Goal: Book appointment/travel/reservation

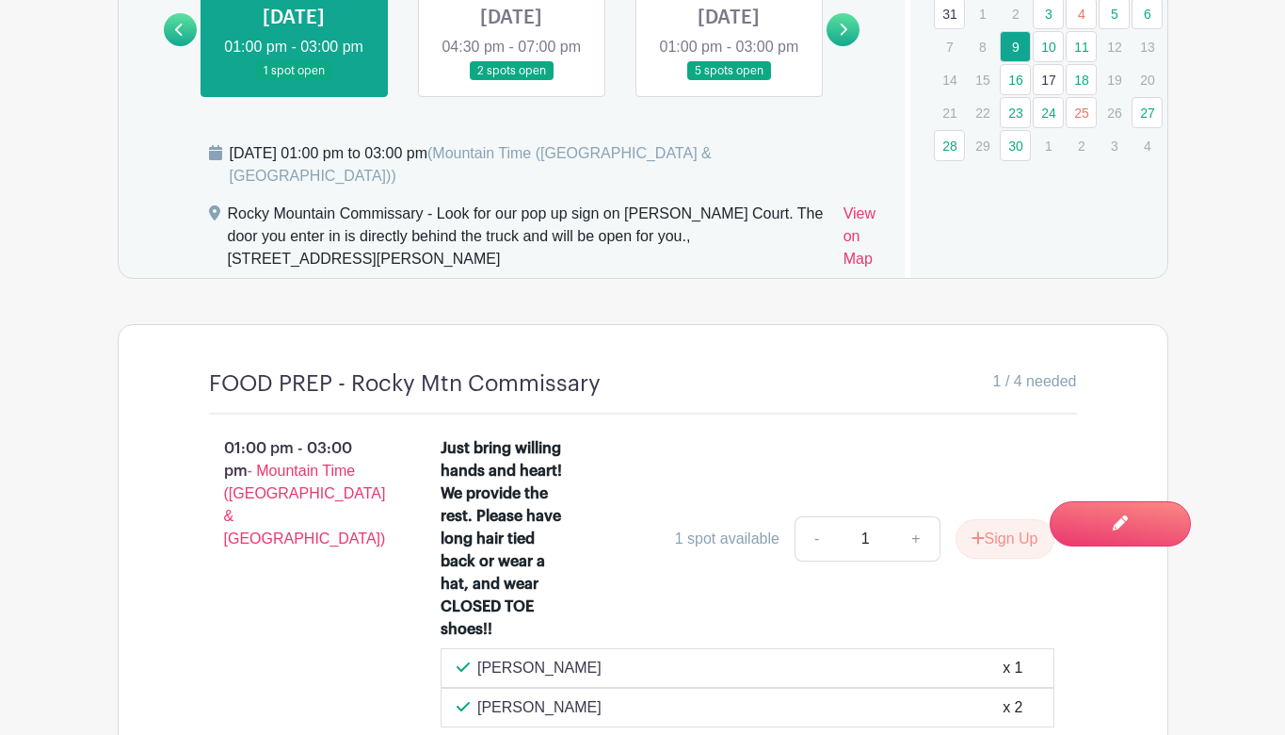
scroll to position [1369, 0]
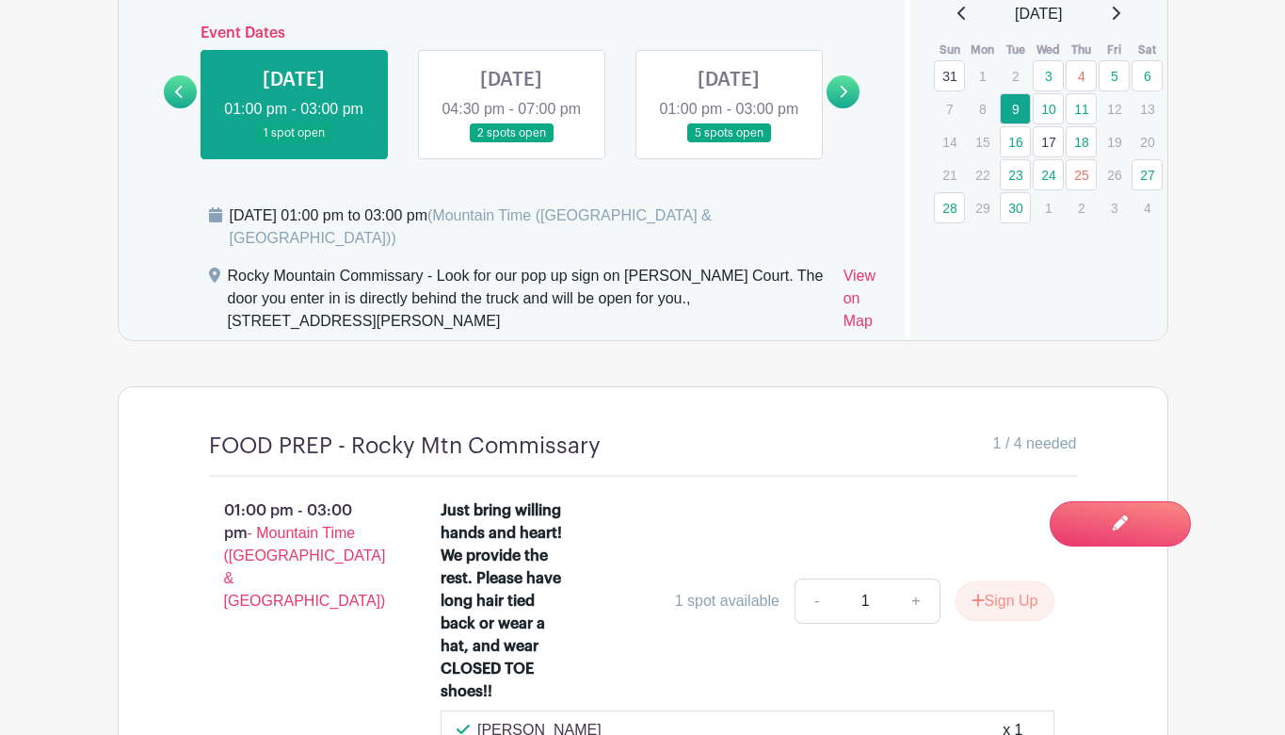
scroll to position [1272, 0]
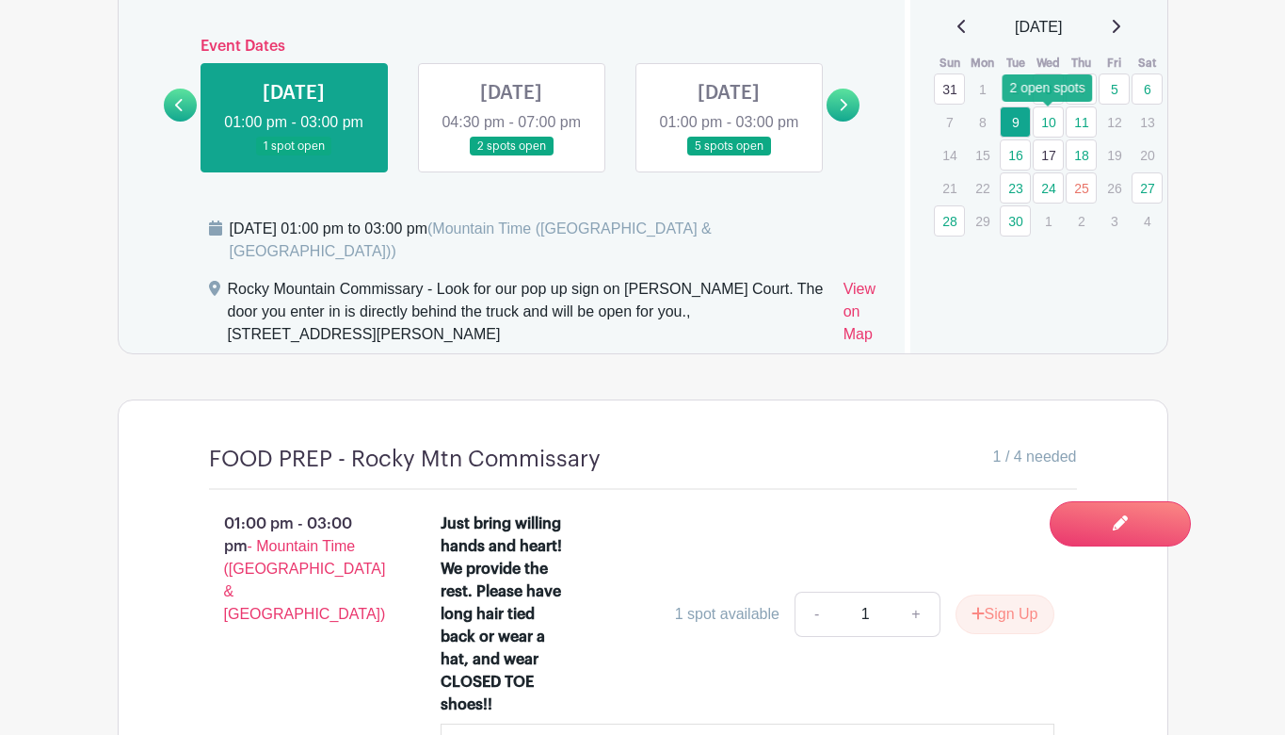
click at [1048, 119] on link "10" at bounding box center [1048, 121] width 31 height 31
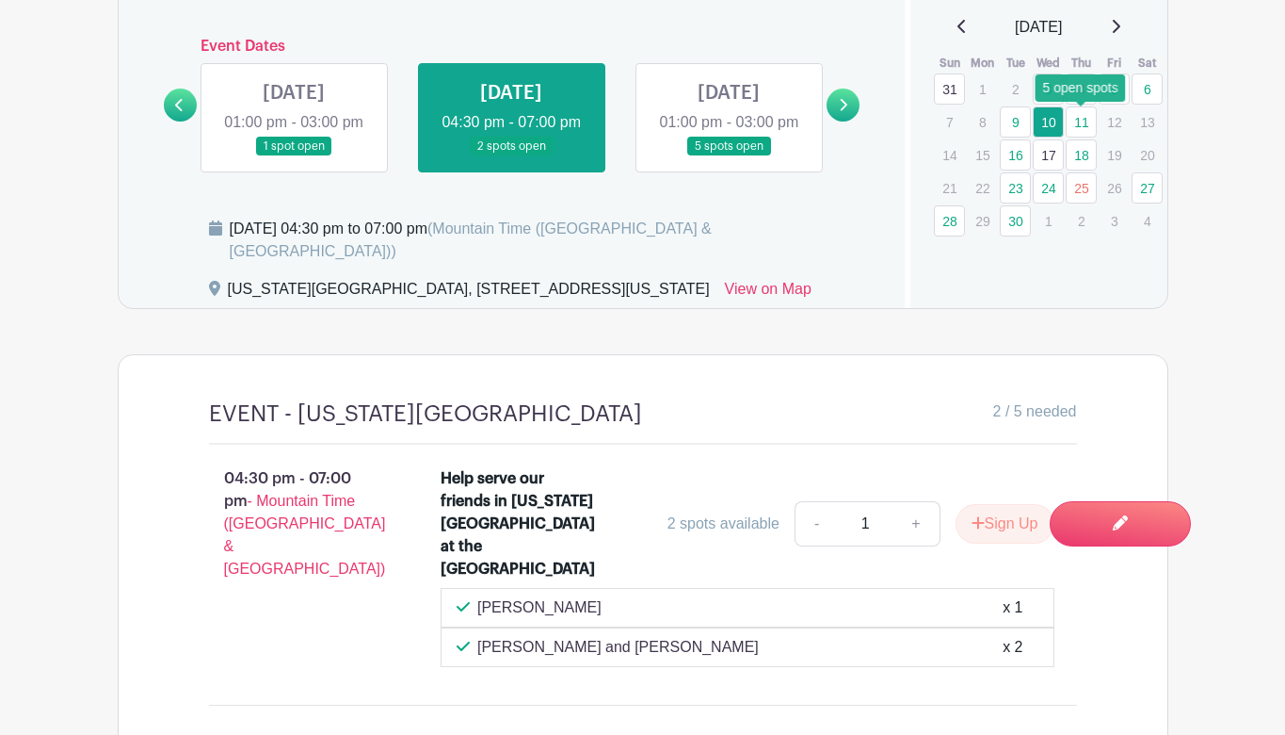
click at [1080, 125] on link "11" at bounding box center [1081, 121] width 31 height 31
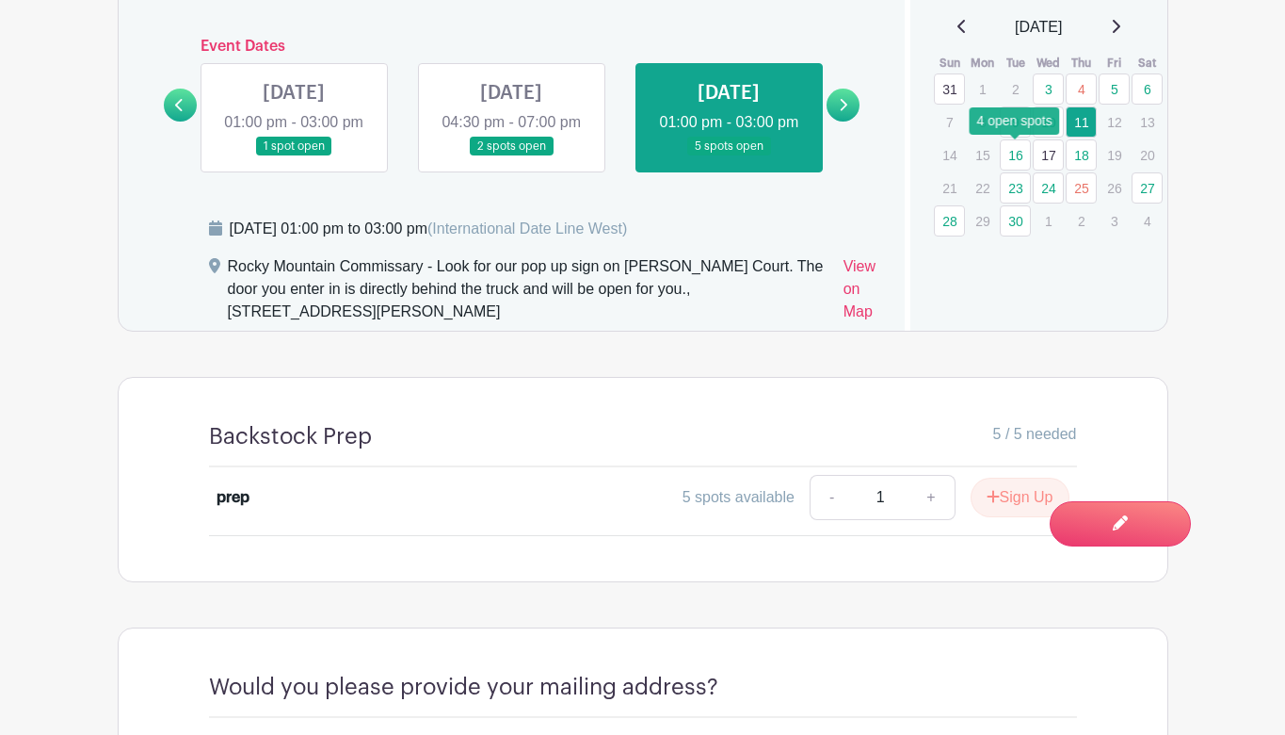
click at [1011, 155] on link "16" at bounding box center [1015, 154] width 31 height 31
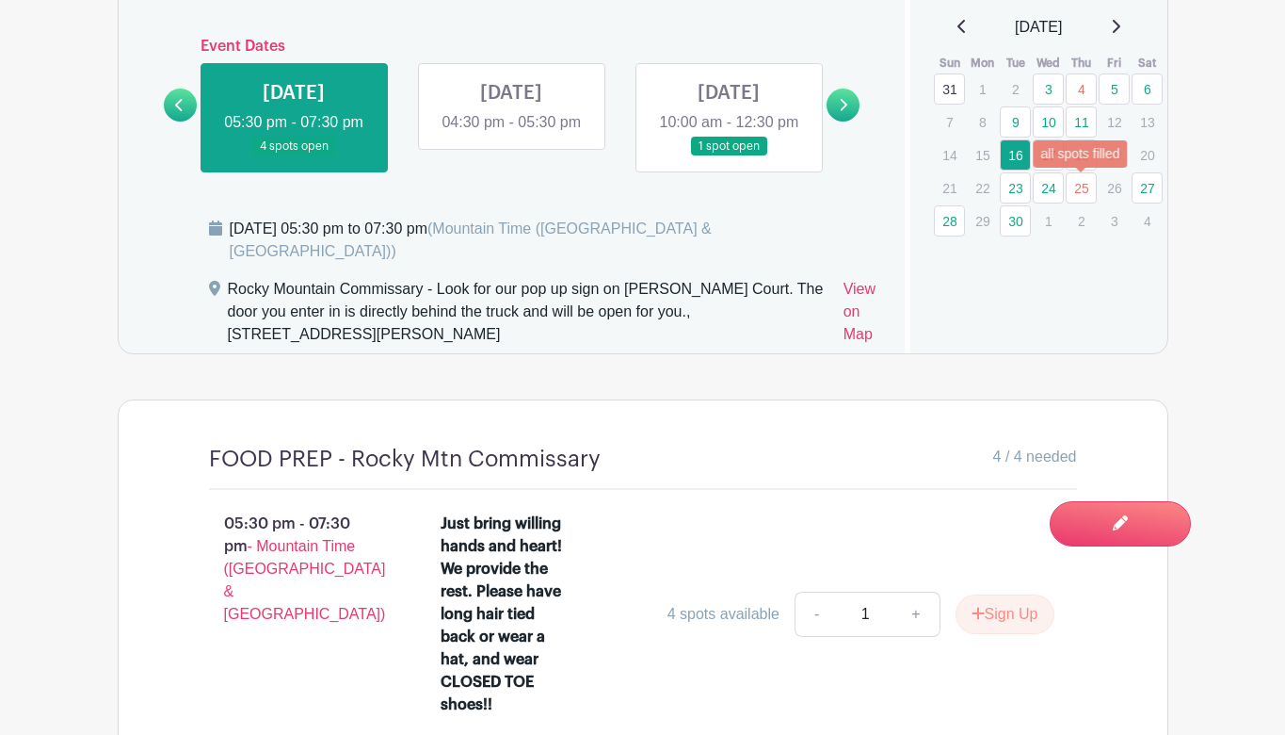
click at [1080, 186] on link "25" at bounding box center [1081, 187] width 31 height 31
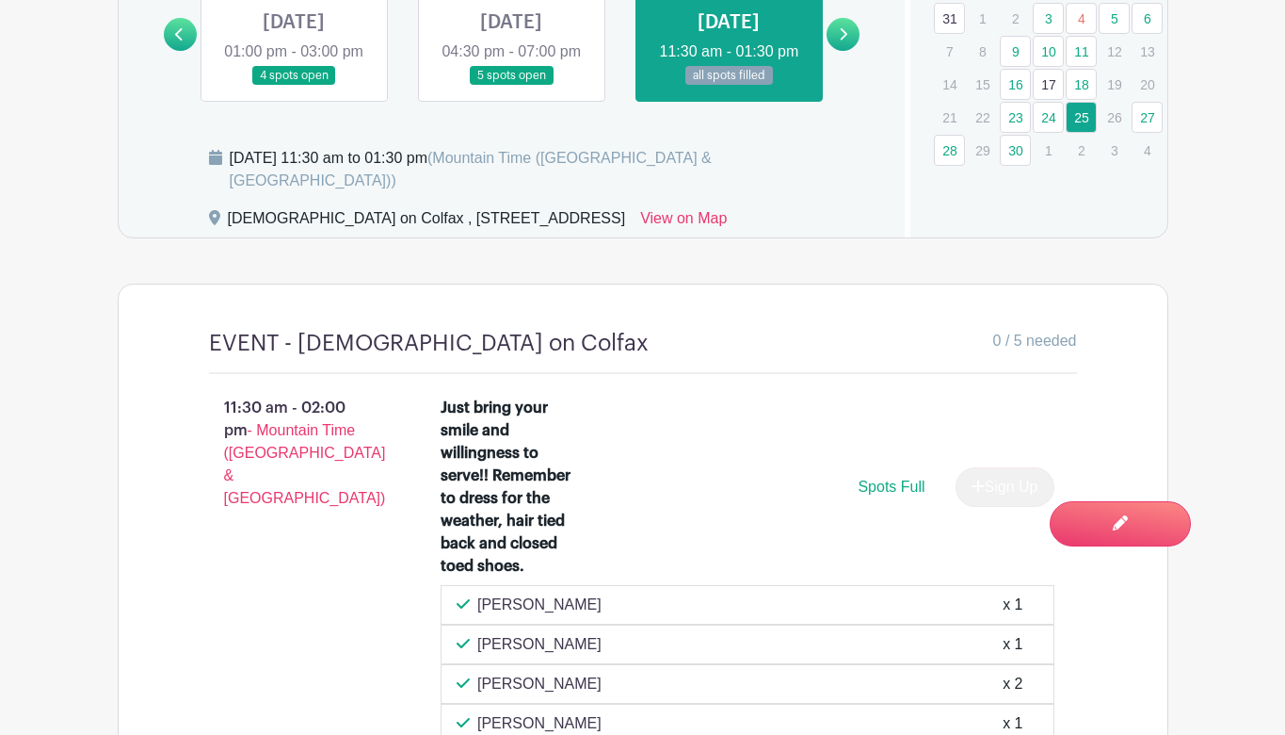
scroll to position [1322, 0]
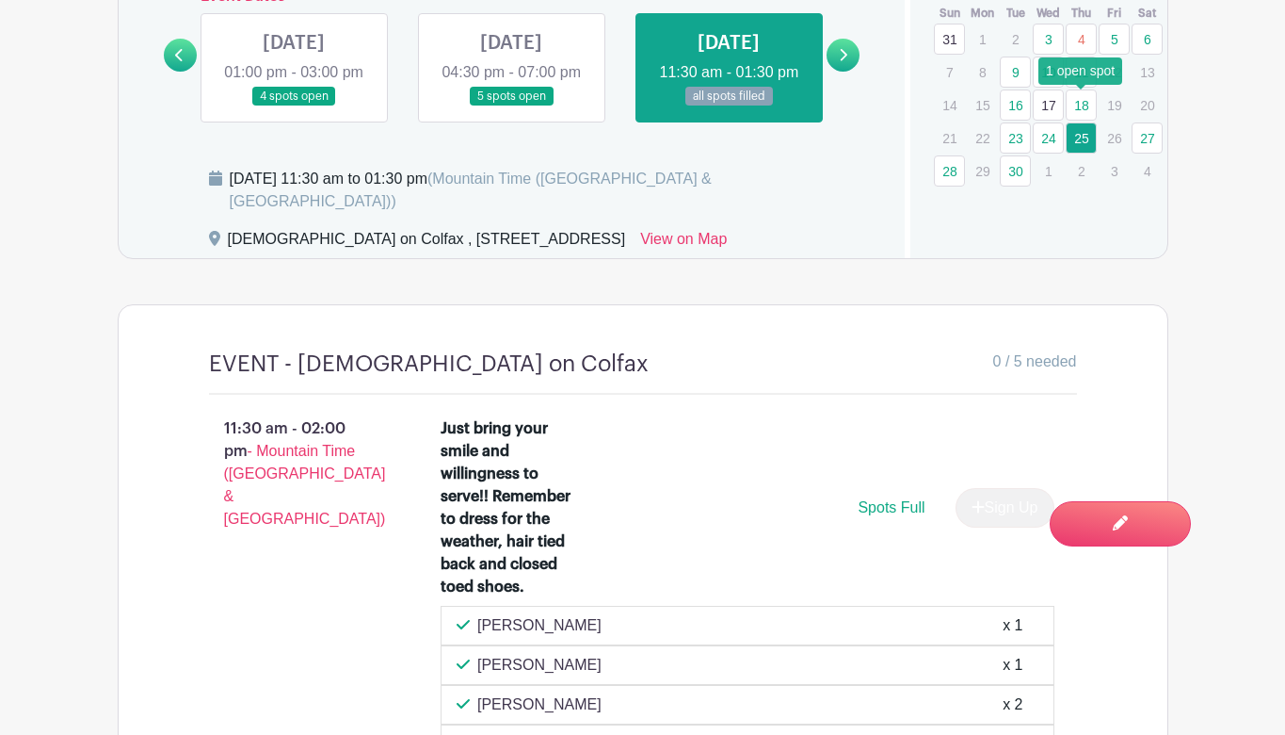
click at [1079, 108] on link "18" at bounding box center [1081, 104] width 31 height 31
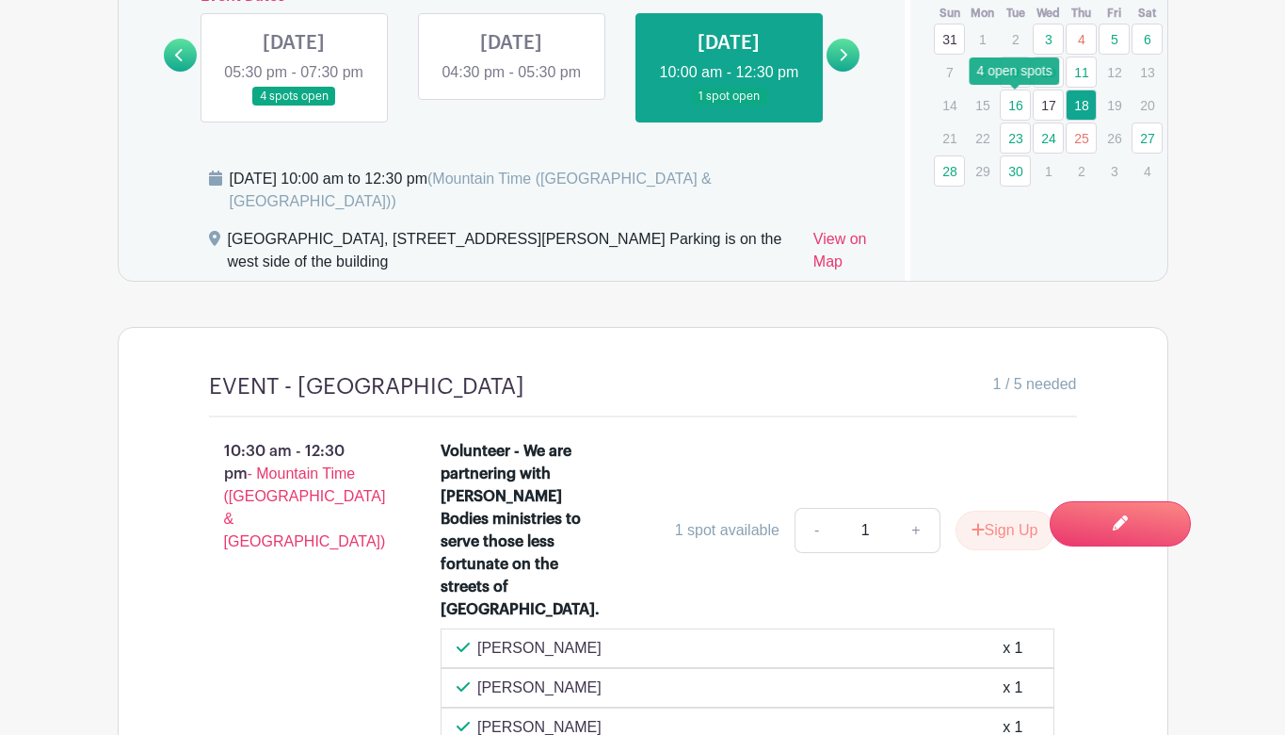
click at [1015, 105] on link "16" at bounding box center [1015, 104] width 31 height 31
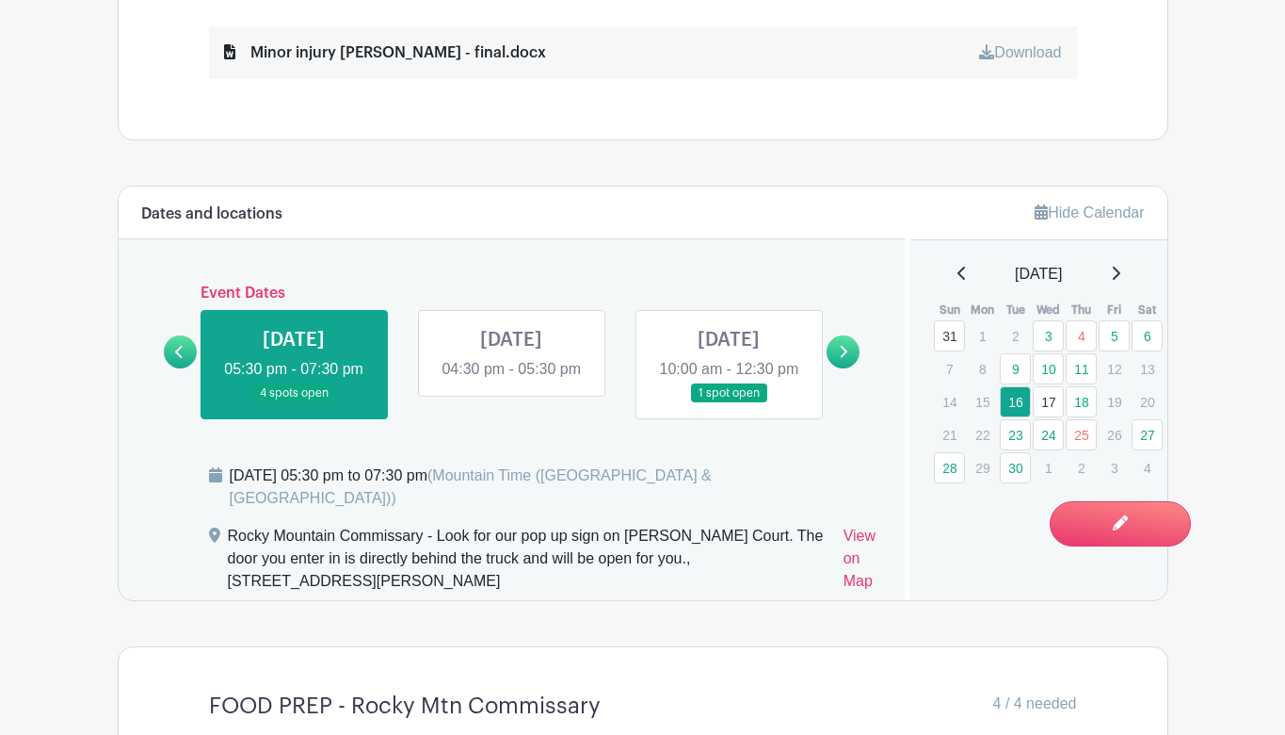
scroll to position [1033, 0]
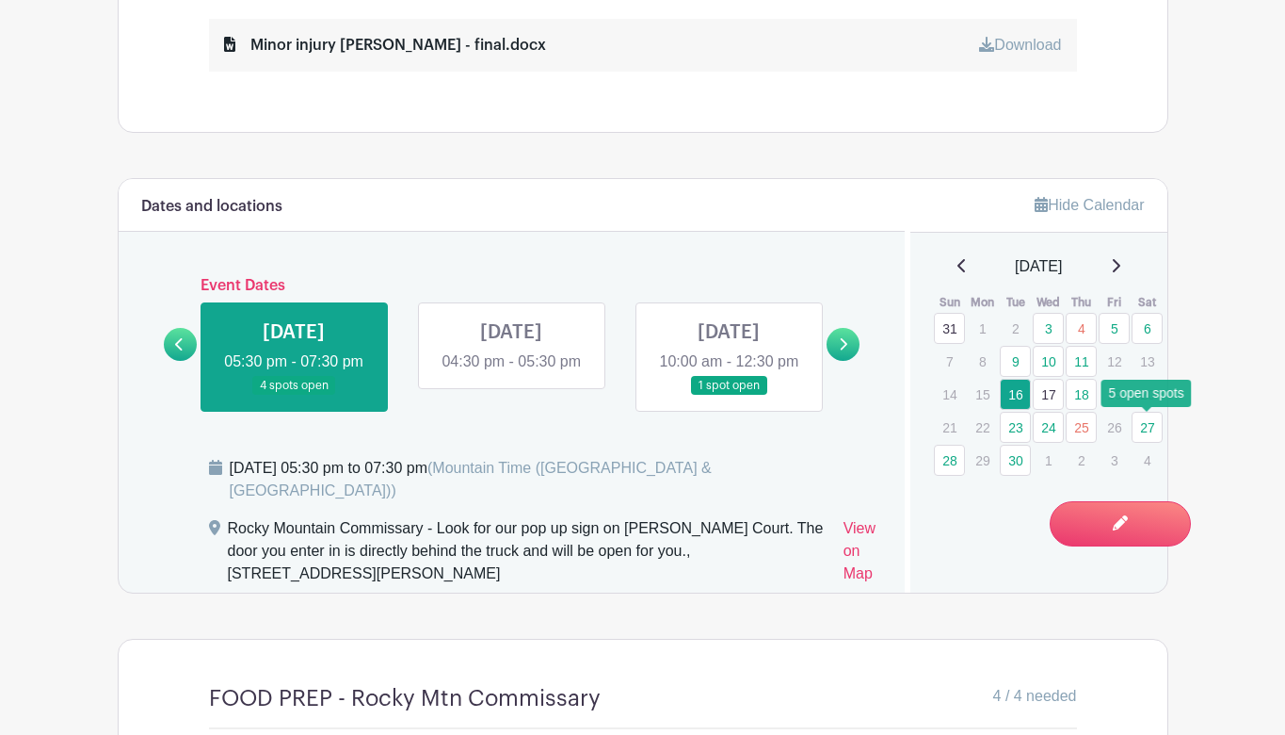
click at [1153, 424] on link "27" at bounding box center [1147, 427] width 31 height 31
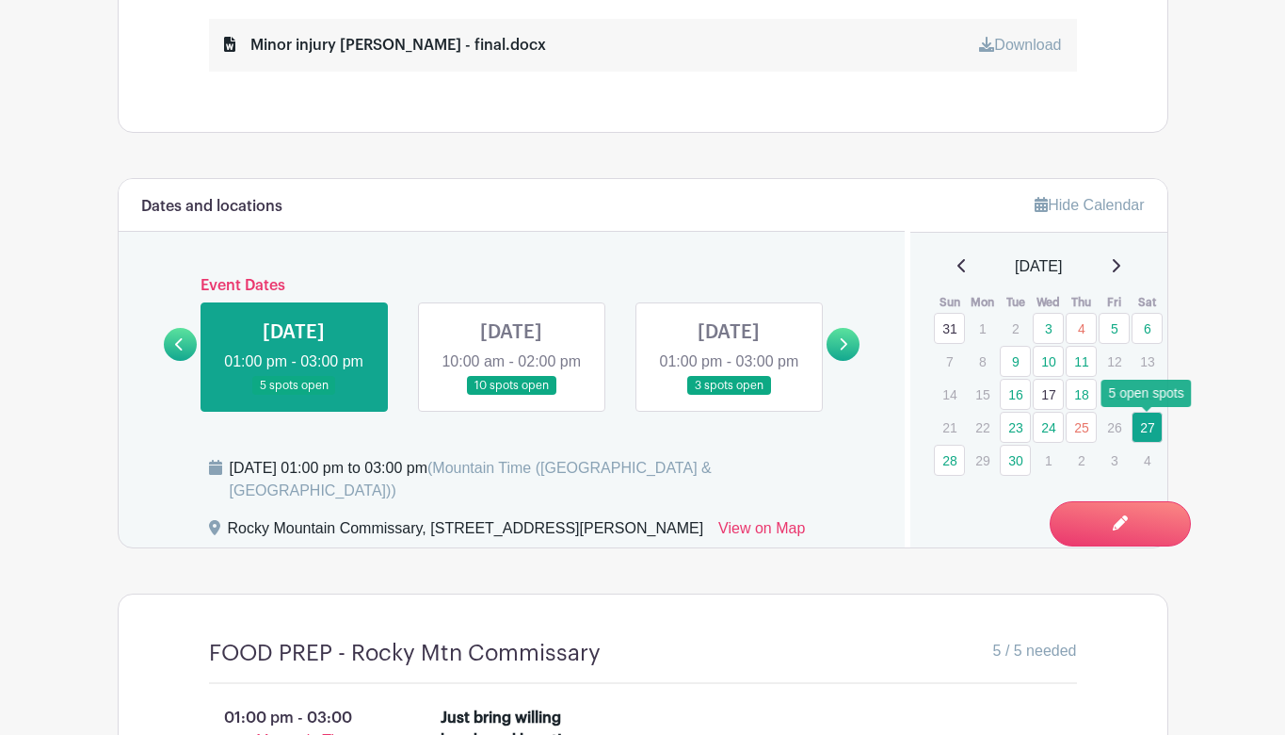
click at [1146, 428] on link "27" at bounding box center [1147, 427] width 31 height 31
click at [950, 462] on link "28" at bounding box center [949, 459] width 31 height 31
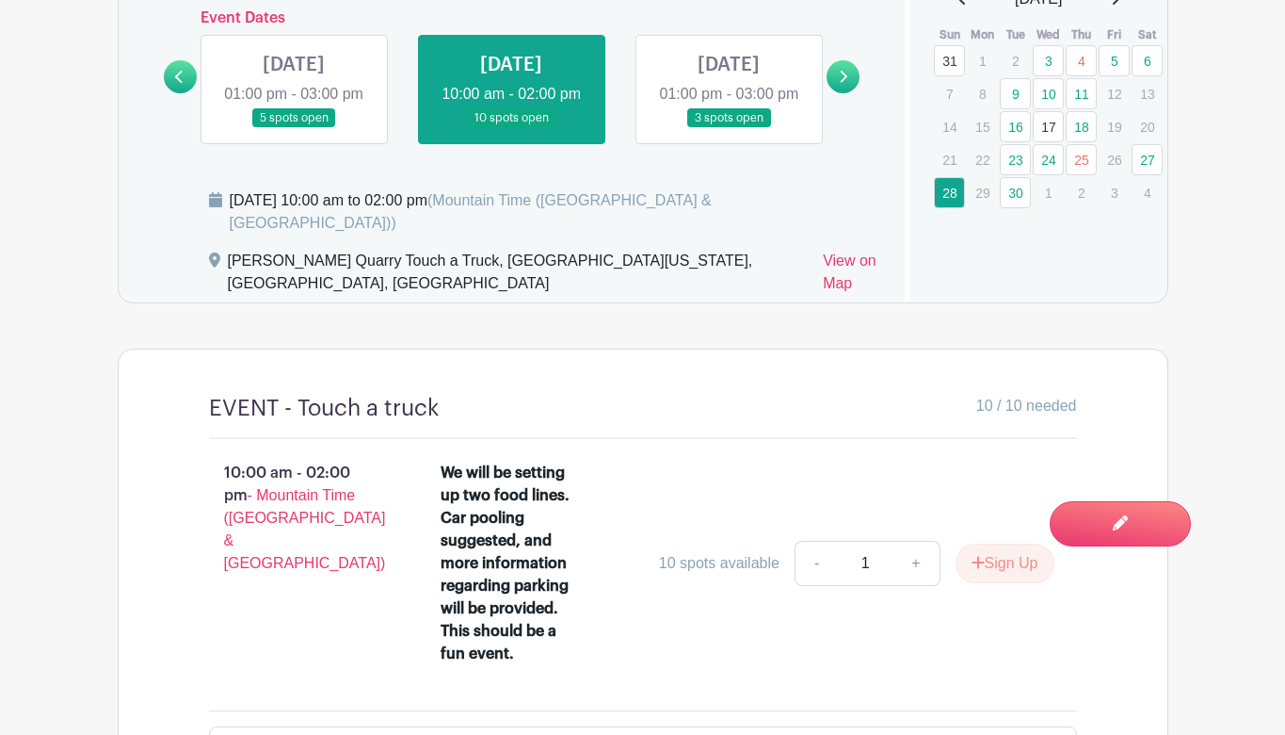
scroll to position [1306, 0]
